Goal: Transaction & Acquisition: Purchase product/service

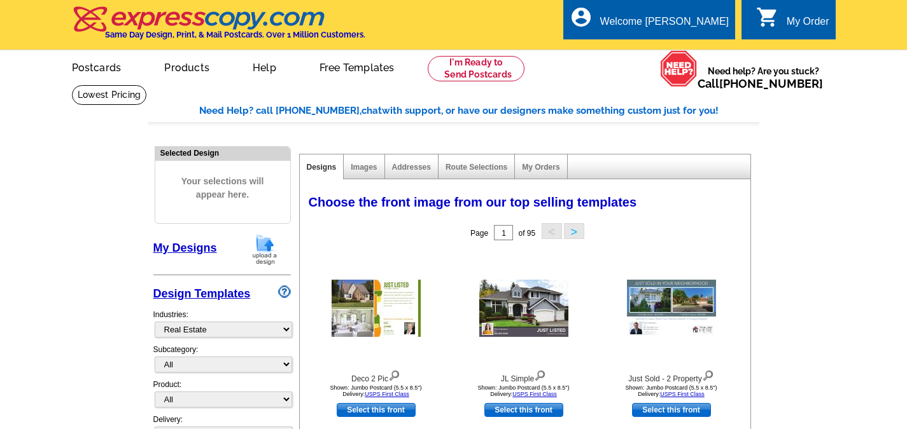
select select "785"
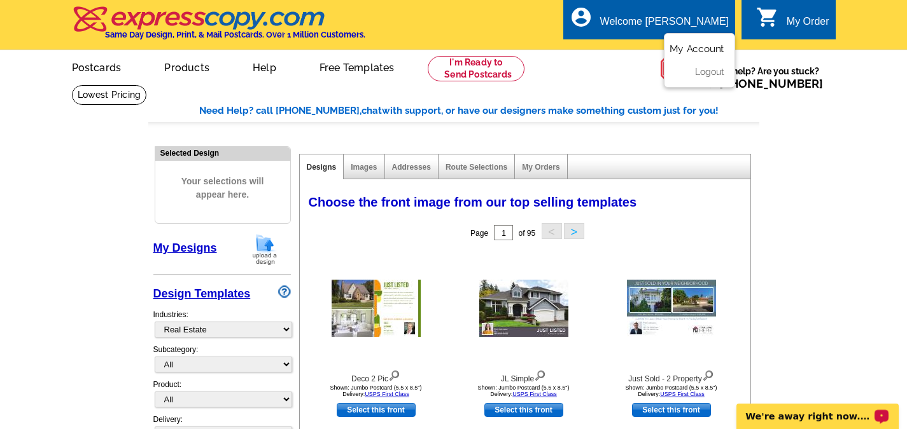
click at [707, 49] on link "My Account" at bounding box center [696, 48] width 55 height 11
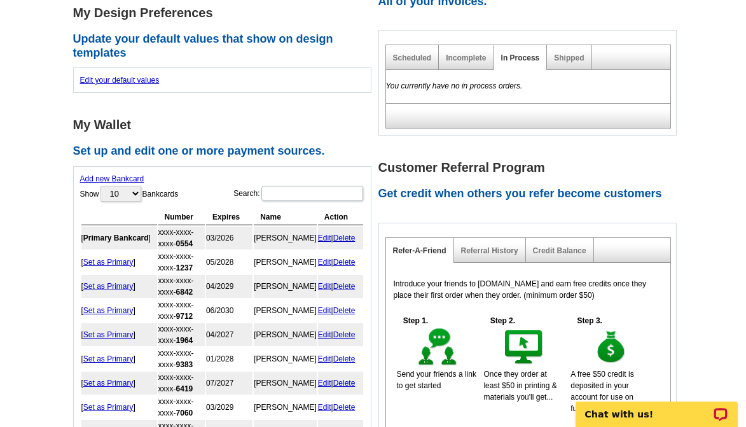
scroll to position [509, 0]
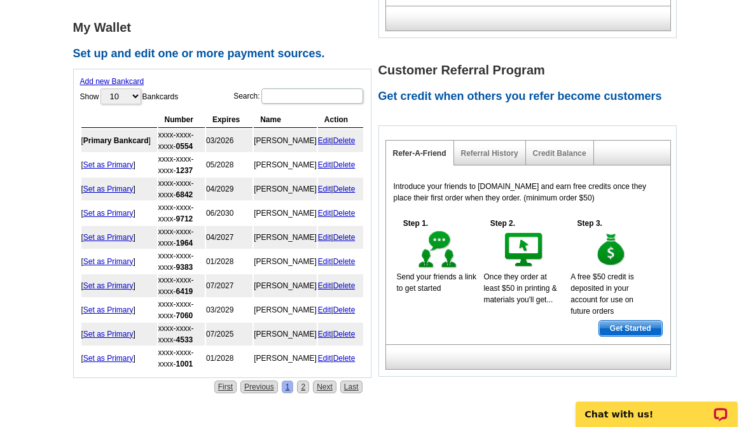
click at [120, 80] on link "Add new Bankcard" at bounding box center [112, 81] width 64 height 9
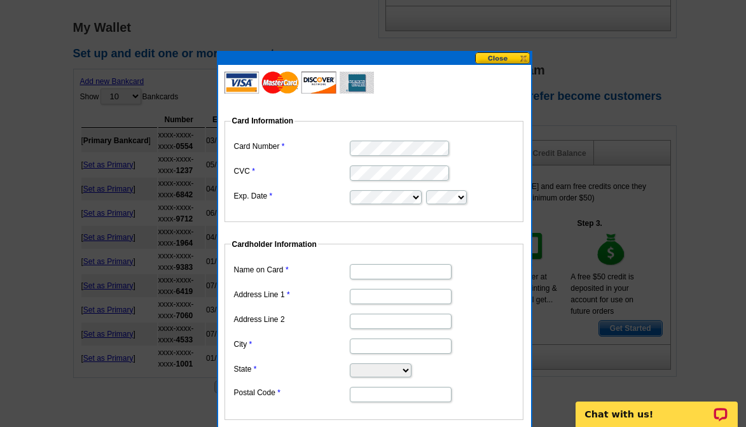
scroll to position [0, 0]
click at [467, 198] on dd at bounding box center [374, 196] width 286 height 18
click at [414, 277] on input "Name on Card" at bounding box center [401, 271] width 102 height 15
type input "[PERSON_NAME]"
type input "W188S27820 Racine Ave"
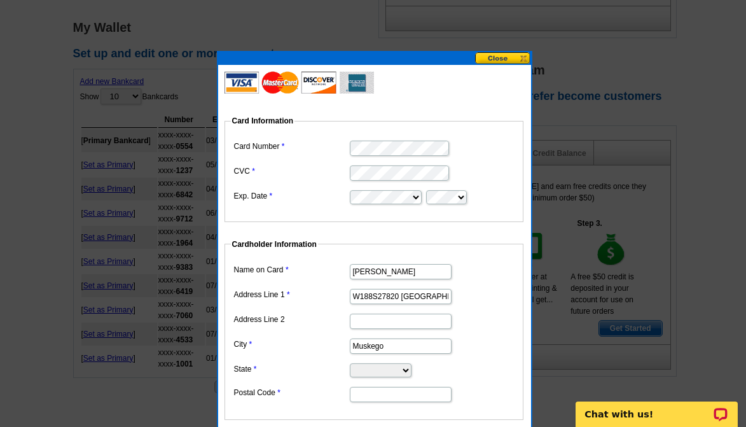
type input "Muskego"
select select "WI"
type input "53150"
click at [499, 275] on dd "[PERSON_NAME]" at bounding box center [374, 271] width 286 height 20
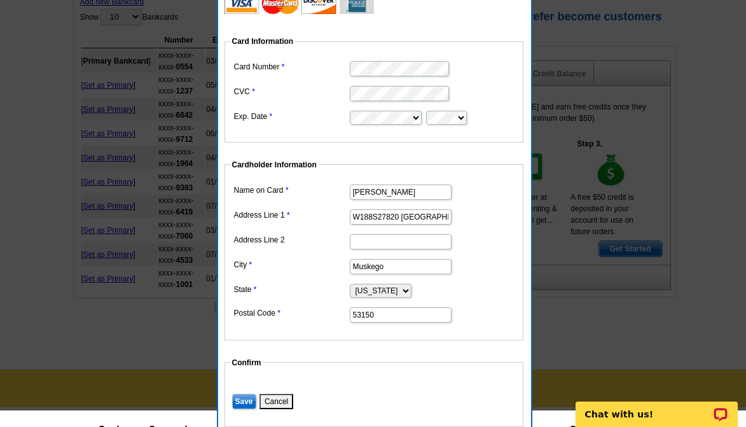
scroll to position [636, 0]
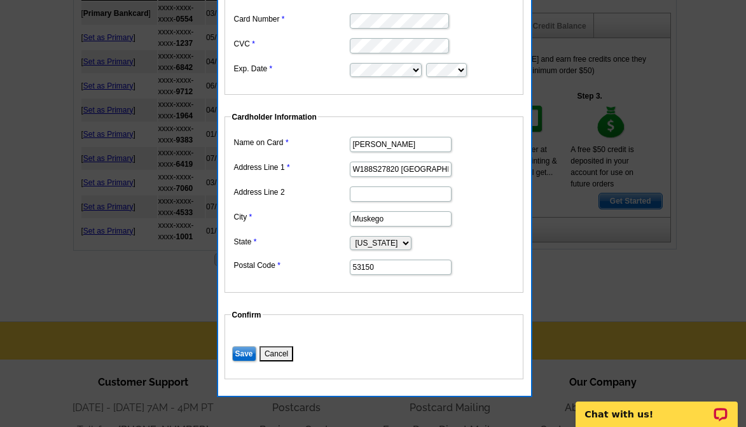
click at [245, 353] on input "Save" at bounding box center [244, 353] width 24 height 15
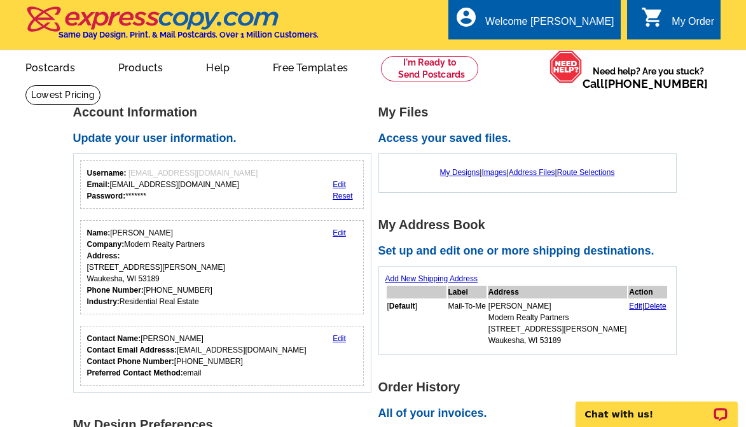
click at [694, 20] on div "My Order" at bounding box center [693, 25] width 43 height 18
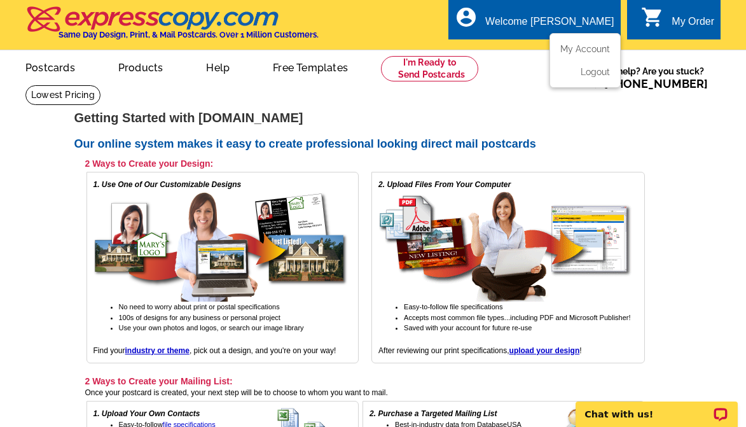
click at [587, 25] on div "Welcome [PERSON_NAME]" at bounding box center [549, 25] width 129 height 18
click at [581, 48] on link "My Account" at bounding box center [582, 48] width 55 height 11
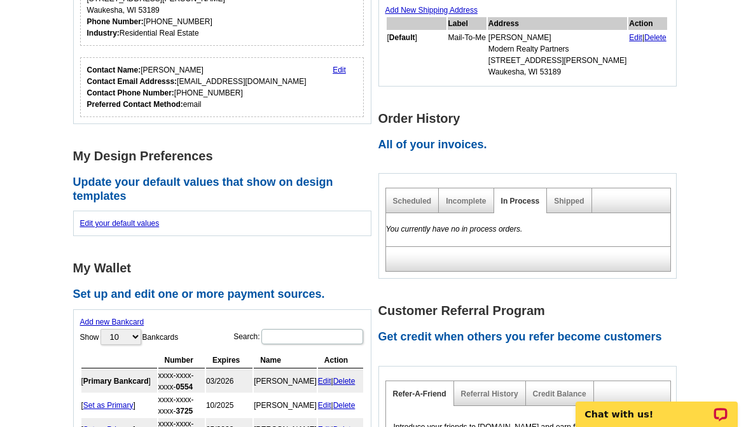
scroll to position [318, 0]
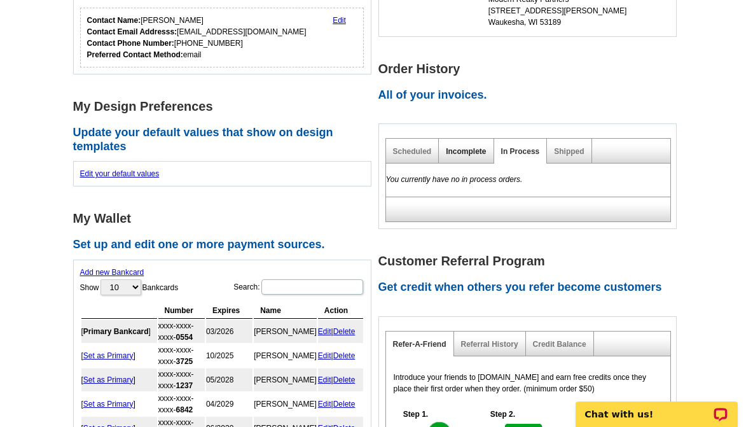
click at [464, 152] on link "Incomplete" at bounding box center [466, 151] width 40 height 9
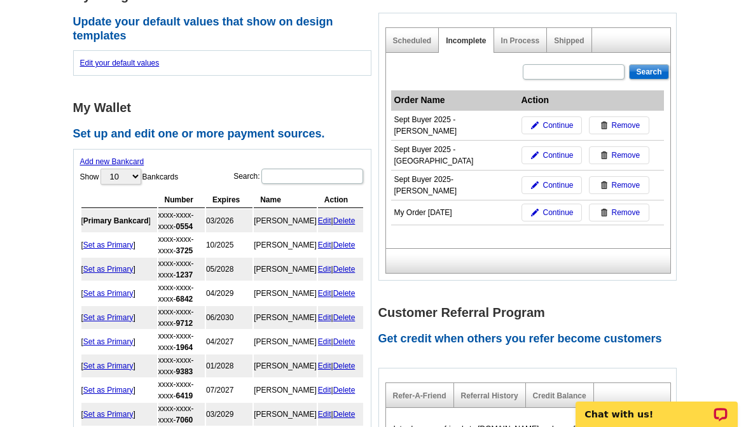
scroll to position [445, 0]
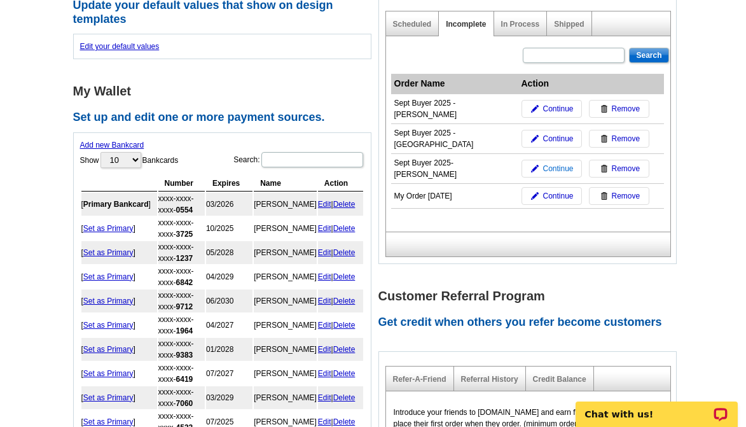
click at [567, 163] on span "Continue" at bounding box center [558, 168] width 31 height 11
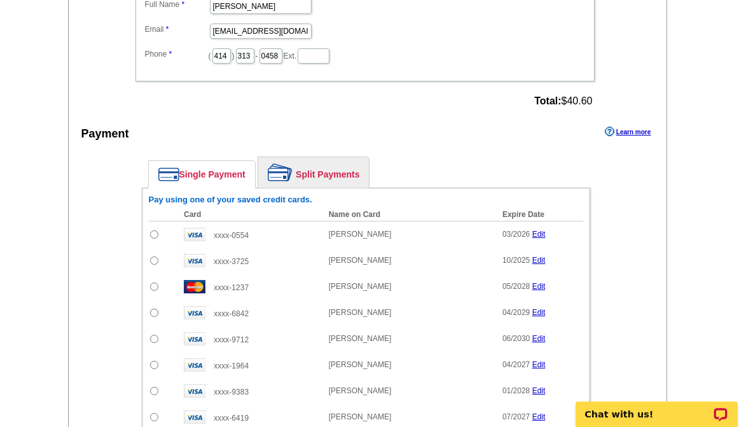
scroll to position [954, 0]
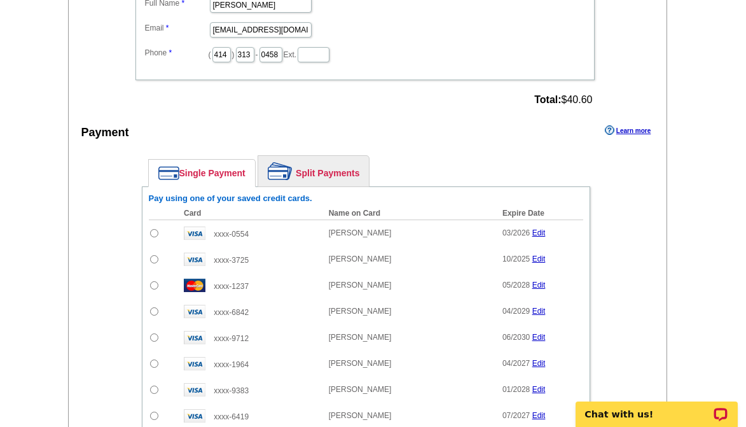
drag, startPoint x: 310, startPoint y: 170, endPoint x: 400, endPoint y: 179, distance: 90.2
click at [310, 170] on link "Split Payments" at bounding box center [313, 171] width 111 height 31
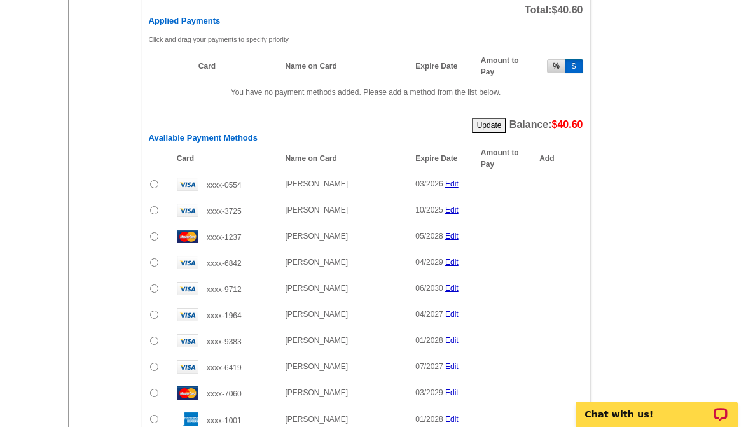
scroll to position [1145, 0]
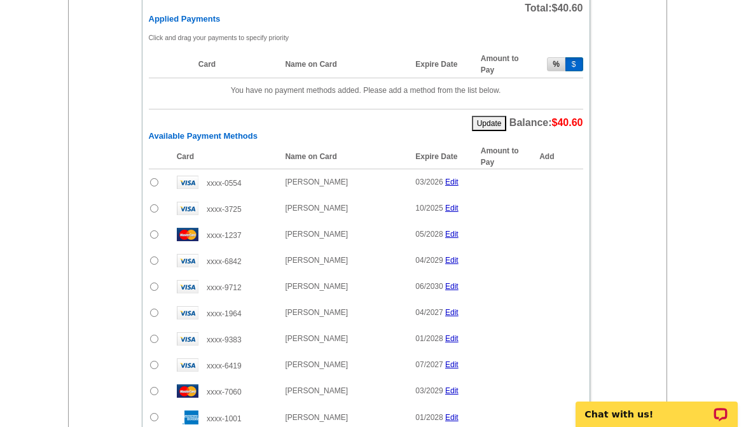
click at [154, 208] on input "radio" at bounding box center [154, 208] width 8 height 8
radio input "true"
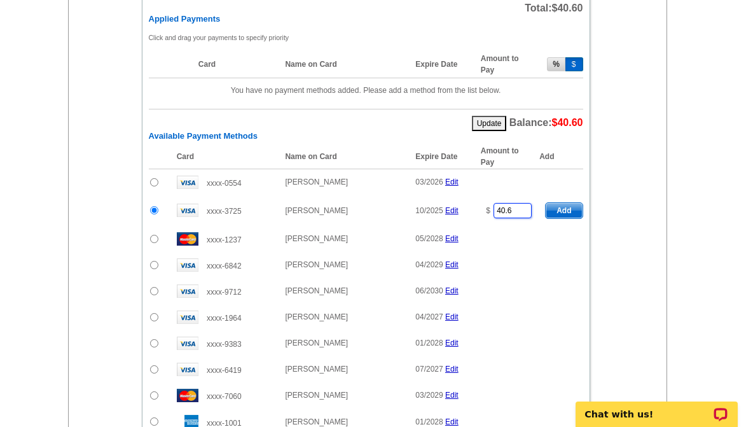
drag, startPoint x: 517, startPoint y: 212, endPoint x: 485, endPoint y: 214, distance: 31.9
click at [485, 214] on td "$ 40.6" at bounding box center [507, 210] width 65 height 31
click at [623, 211] on div "Enter your contact information Learn more Who May We Contact If Needed? Full Na…" at bounding box center [368, 170] width 599 height 891
click at [573, 211] on span "Add" at bounding box center [564, 210] width 36 height 15
type input "40.6"
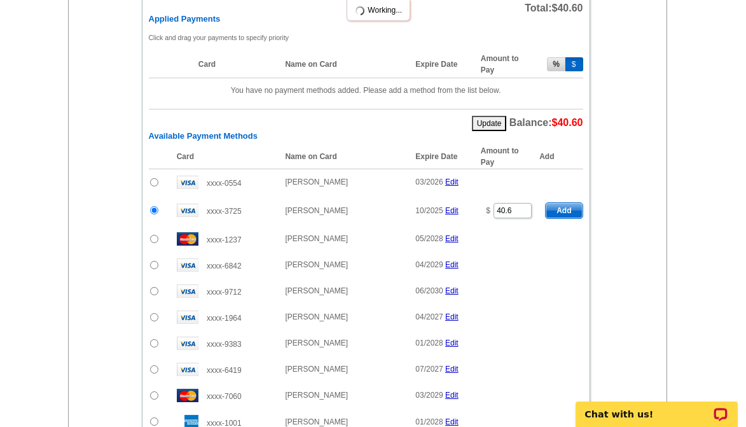
radio input "false"
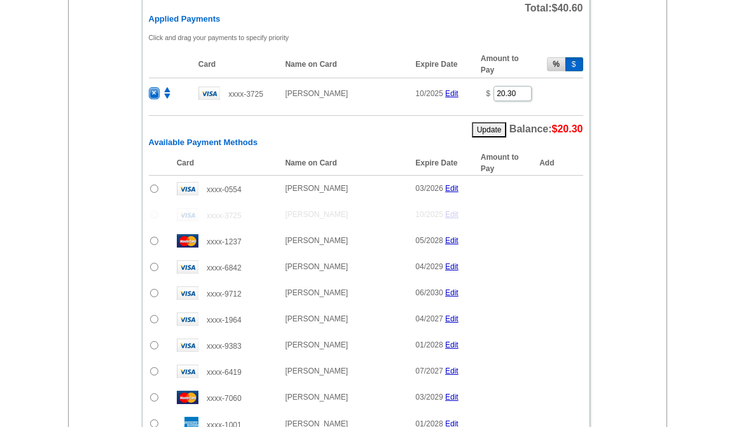
click at [110, 112] on div "Single Payment Split Payments Pay using one of your saved credit cards. Card Na…" at bounding box center [366, 243] width 512 height 571
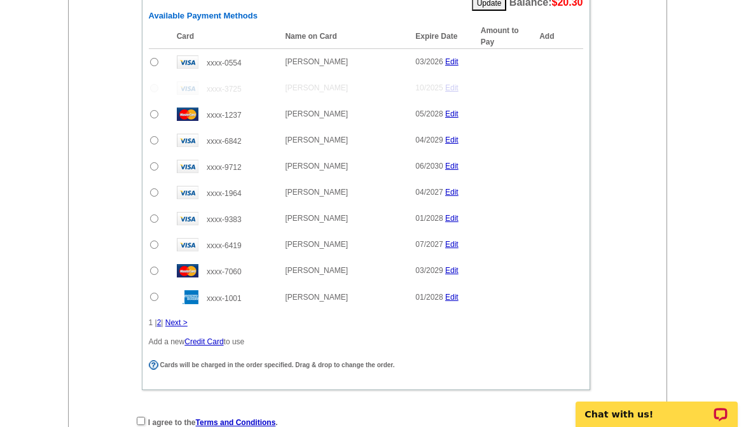
scroll to position [1272, 0]
click at [177, 323] on link "Next >" at bounding box center [176, 321] width 22 height 9
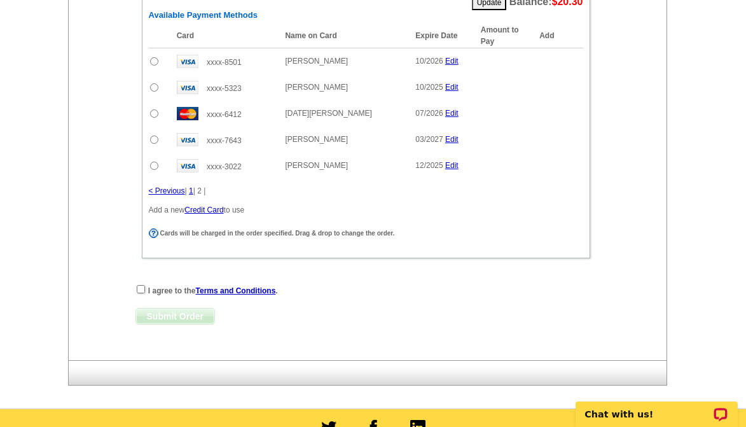
click at [152, 141] on input "radio" at bounding box center [154, 140] width 8 height 8
radio input "true"
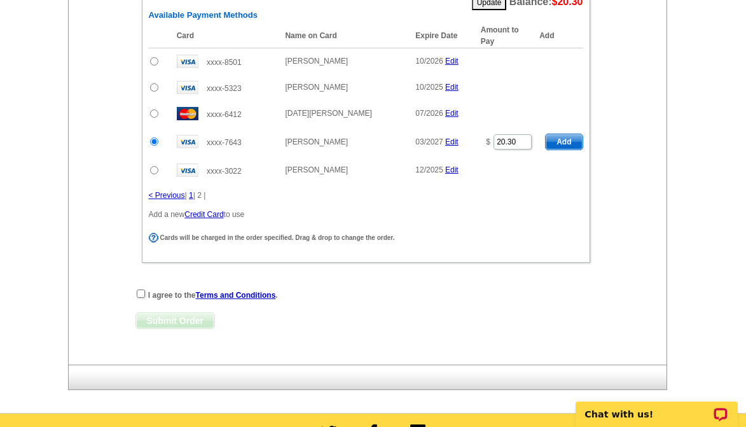
type input "20.3"
click at [571, 144] on span "Add" at bounding box center [564, 141] width 36 height 15
radio input "false"
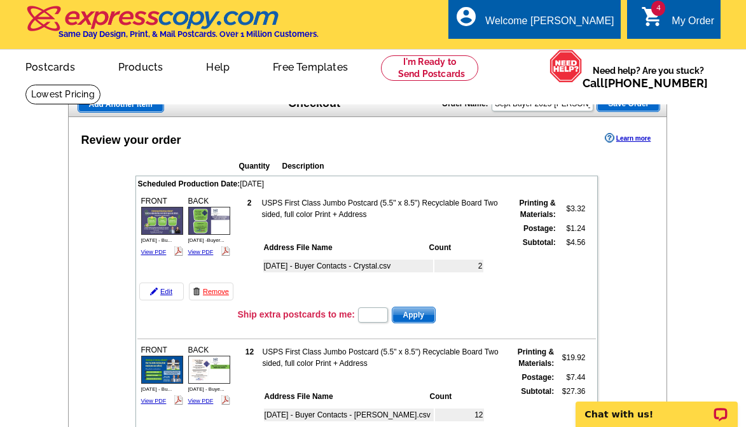
scroll to position [0, 0]
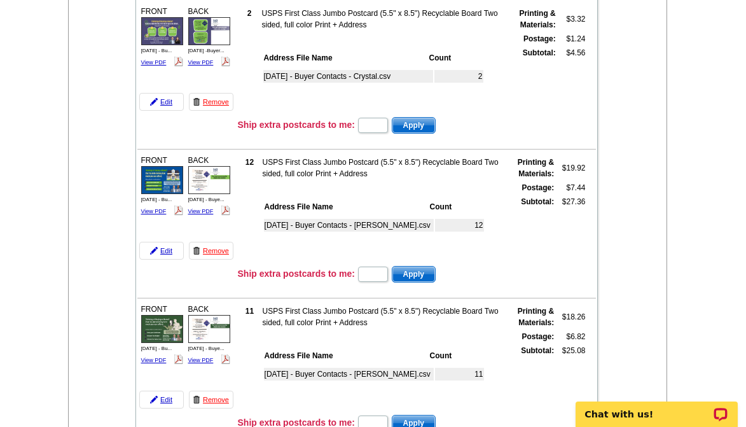
scroll to position [191, 0]
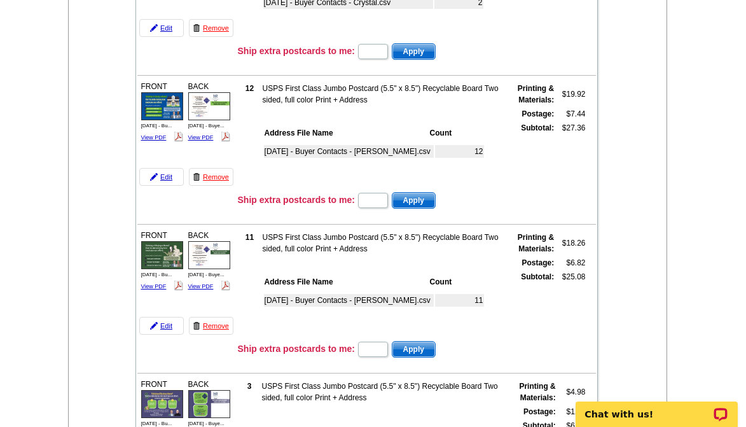
scroll to position [318, 0]
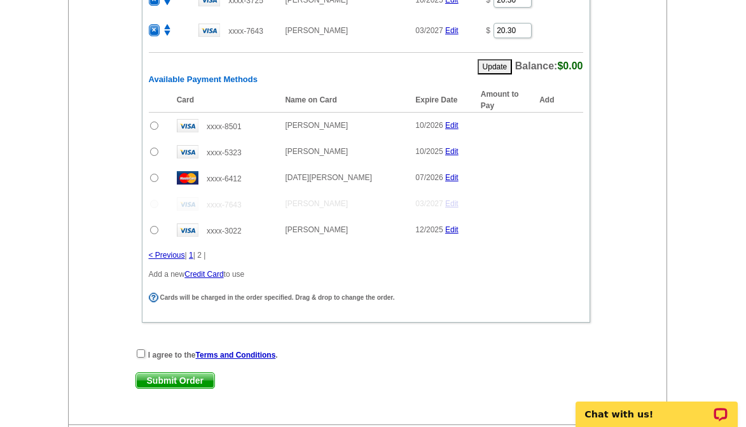
scroll to position [1272, 0]
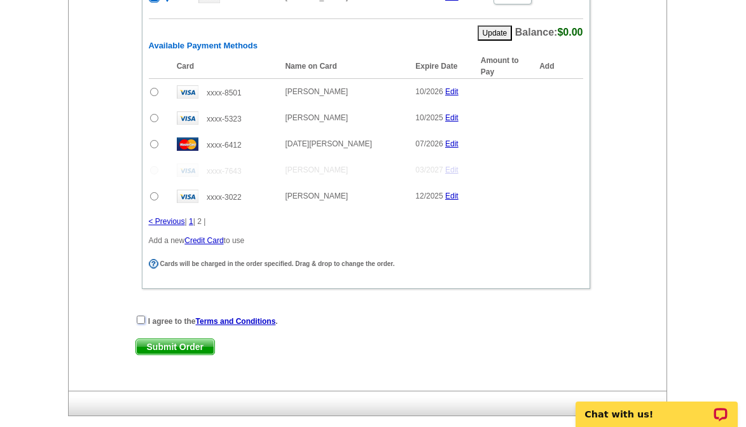
click at [141, 319] on input "checkbox" at bounding box center [141, 320] width 8 height 8
checkbox input "true"
click at [188, 348] on span "Submit Order" at bounding box center [175, 346] width 78 height 15
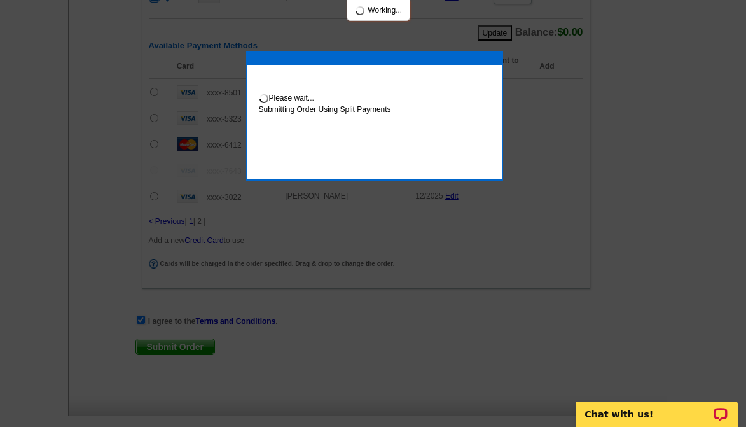
scroll to position [1337, 0]
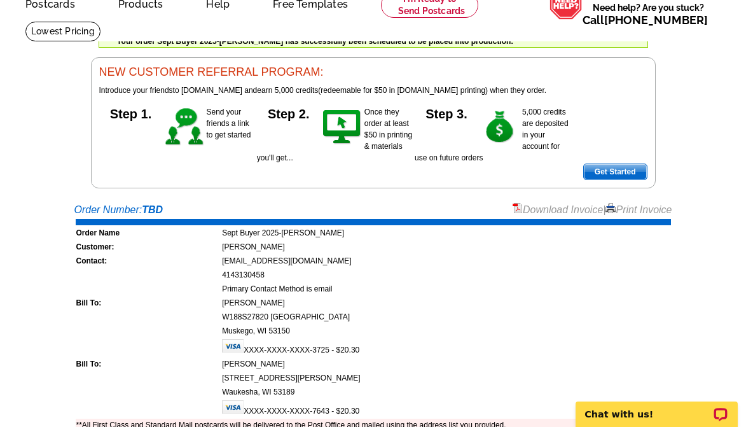
drag, startPoint x: 638, startPoint y: 213, endPoint x: 630, endPoint y: 363, distance: 149.7
click at [638, 213] on link "Print Invoice" at bounding box center [639, 209] width 66 height 11
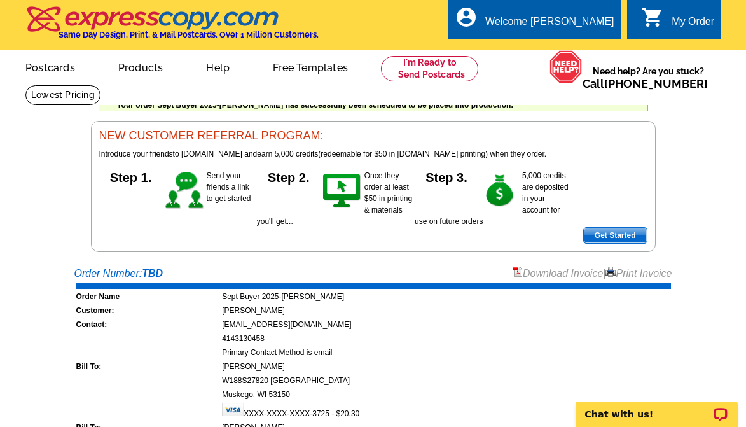
click at [207, 345] on td at bounding box center [148, 338] width 145 height 13
